Goal: Complete application form

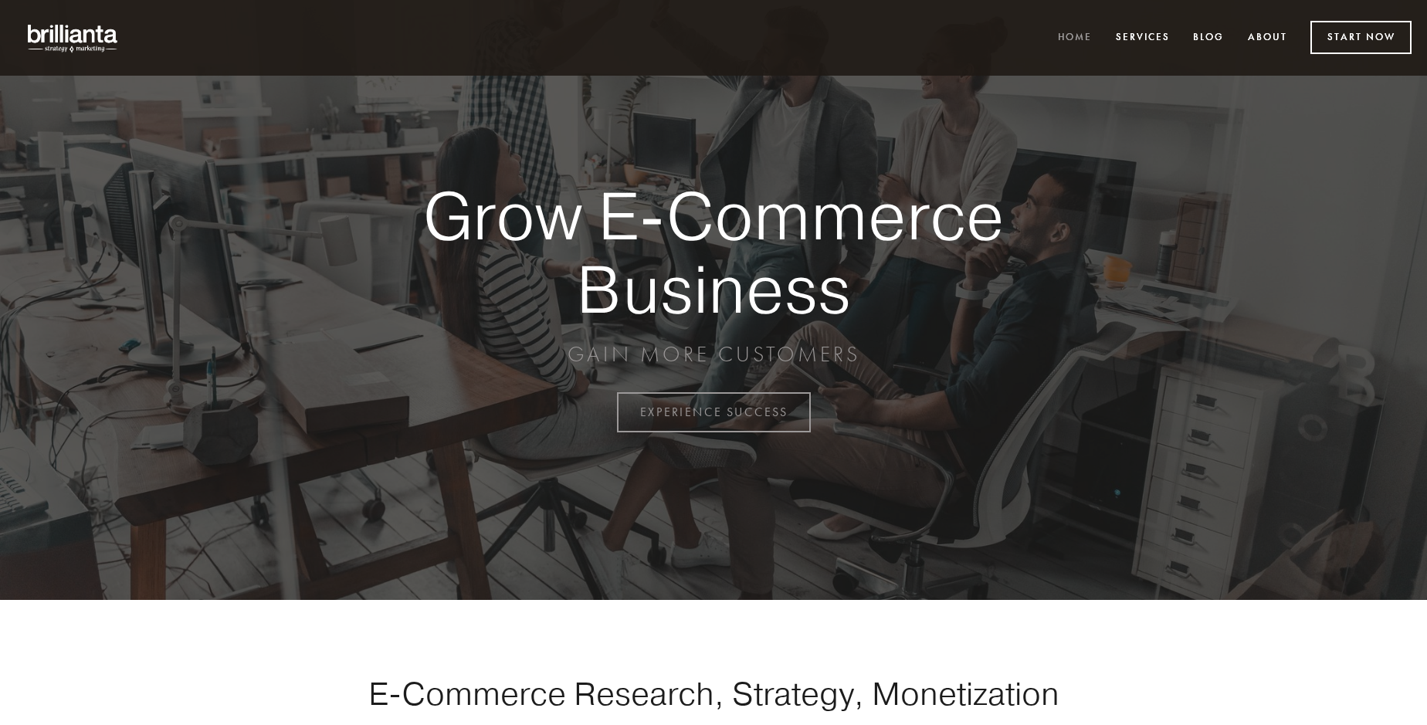
scroll to position [4047, 0]
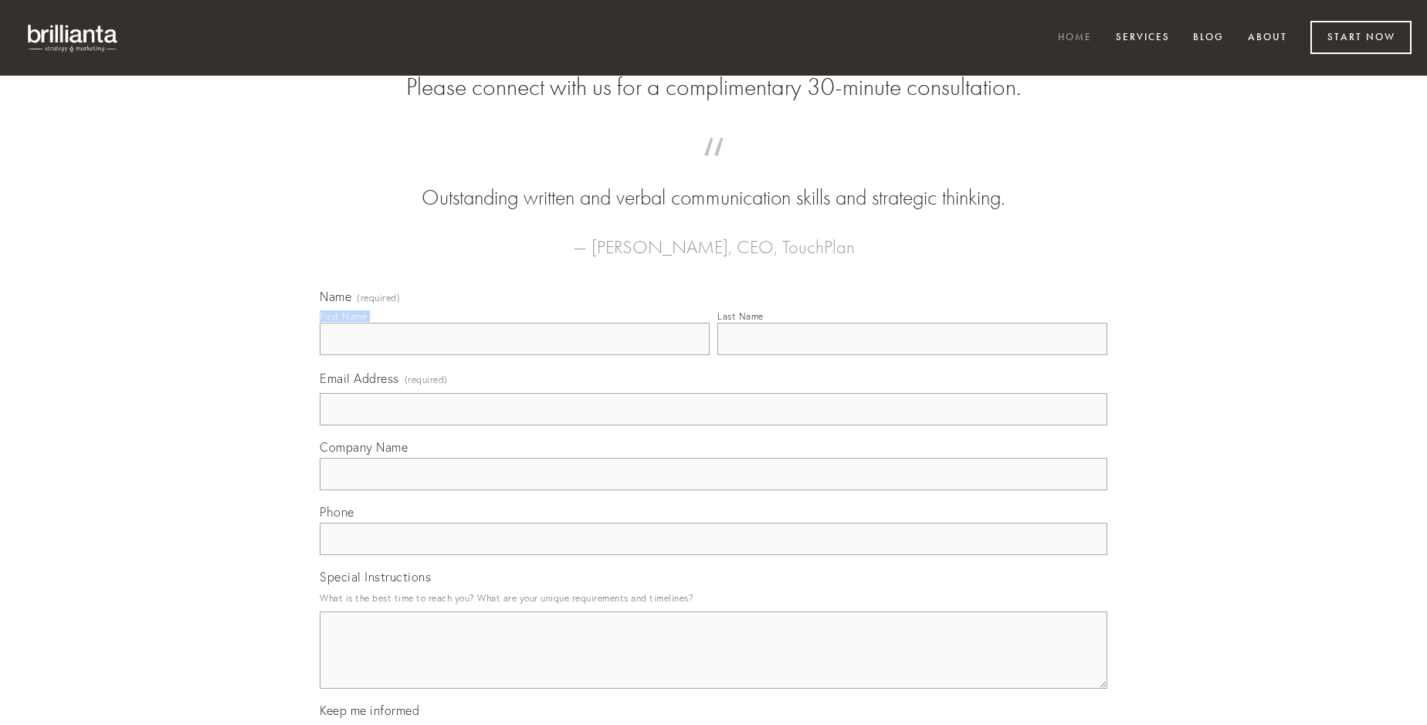
type input "[PERSON_NAME]"
click at [912, 355] on input "Last Name" at bounding box center [912, 339] width 390 height 32
type input "[PERSON_NAME]"
click at [713, 425] on input "Email Address (required)" at bounding box center [714, 409] width 788 height 32
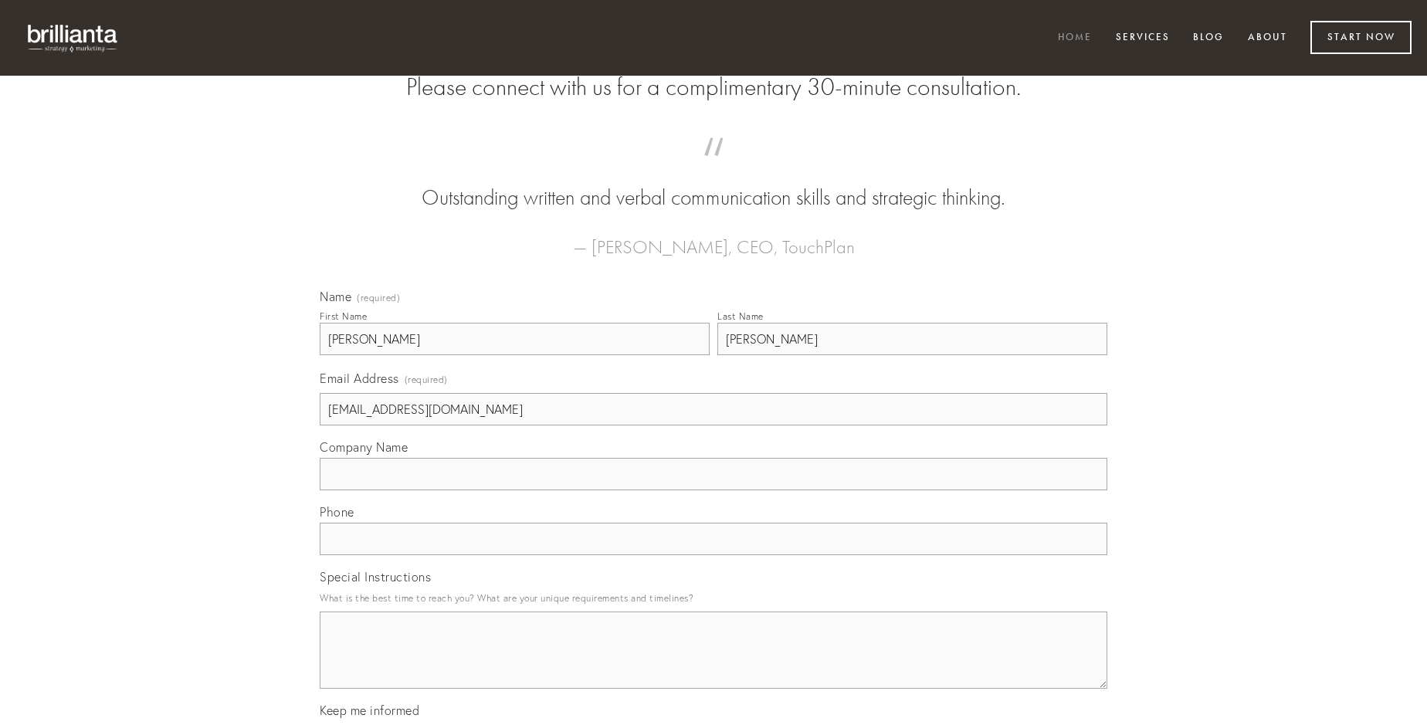
type input "[EMAIL_ADDRESS][DOMAIN_NAME]"
click at [713, 490] on input "Company Name" at bounding box center [714, 474] width 788 height 32
type input "[PERSON_NAME]"
click at [713, 555] on input "text" at bounding box center [714, 539] width 788 height 32
click at [713, 664] on textarea "Special Instructions" at bounding box center [714, 650] width 788 height 77
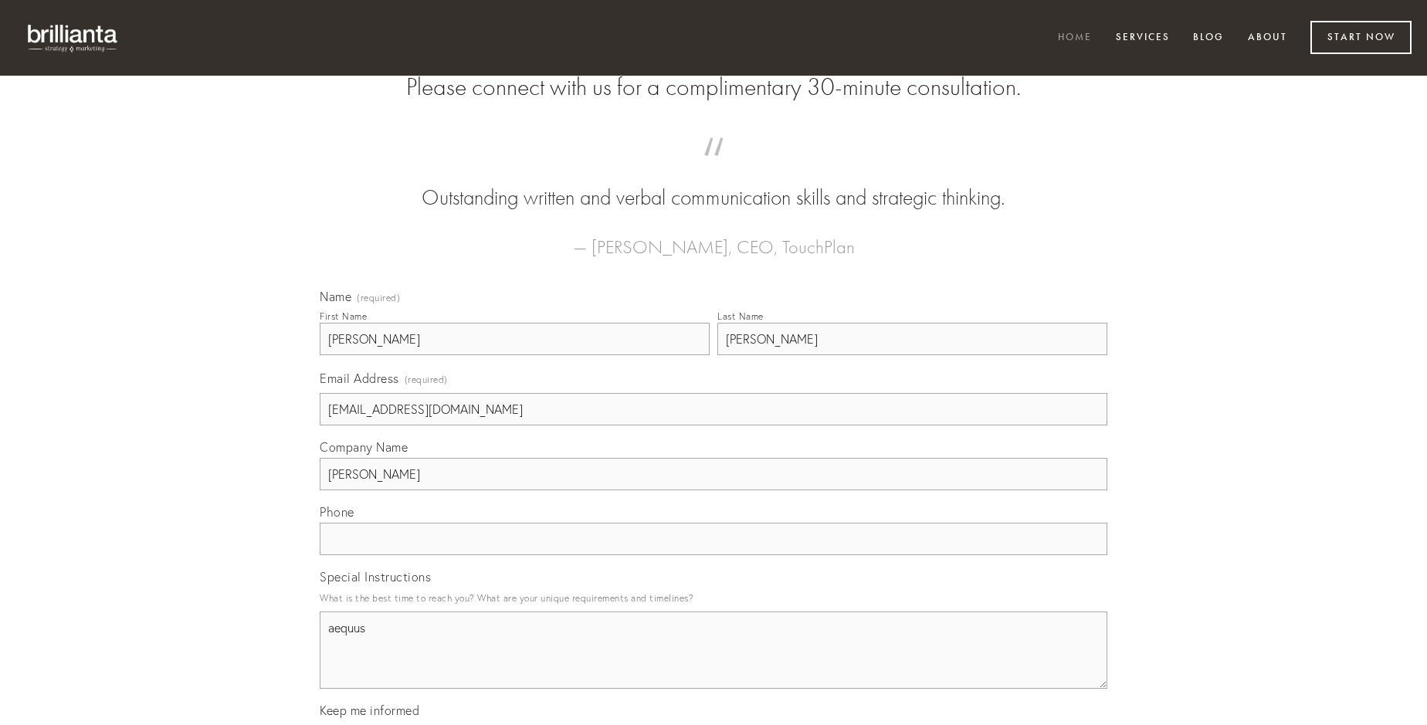
type textarea "aequus"
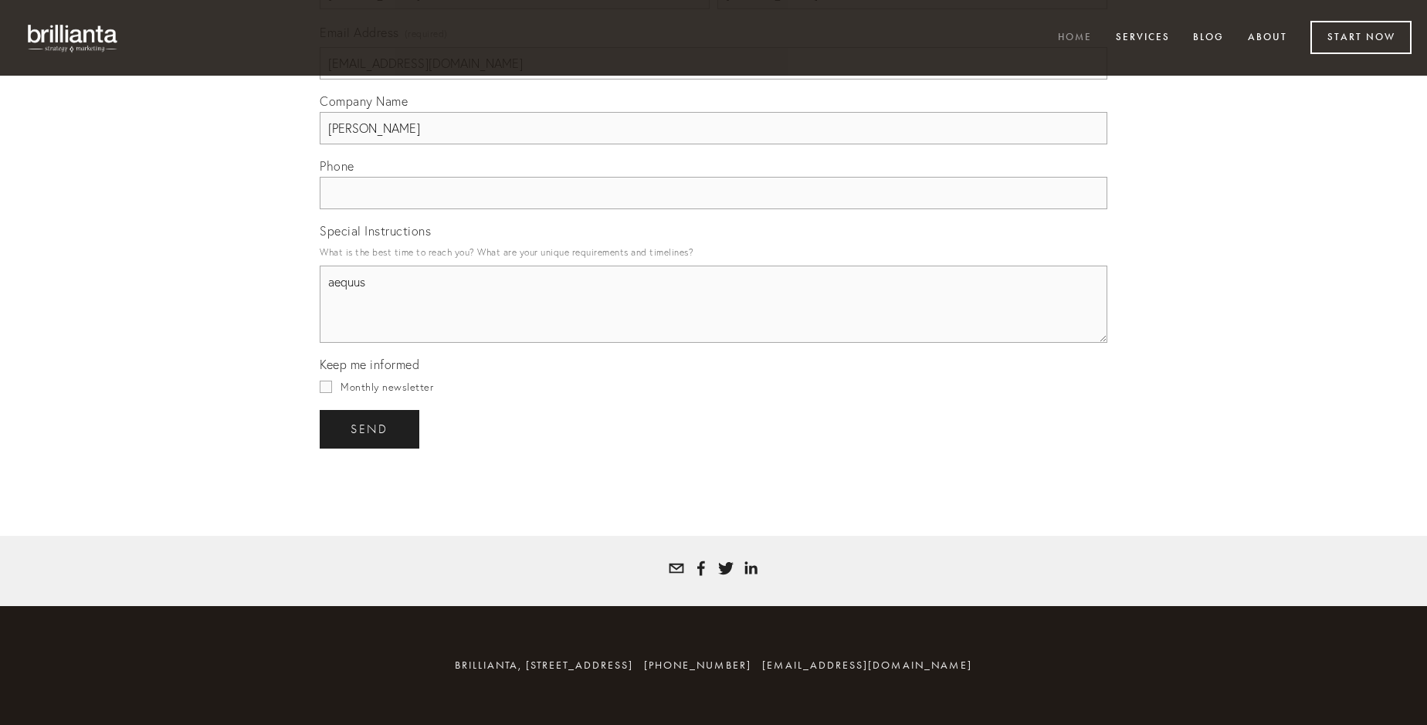
click at [371, 429] on span "send" at bounding box center [370, 429] width 38 height 14
